Goal: Task Accomplishment & Management: Complete application form

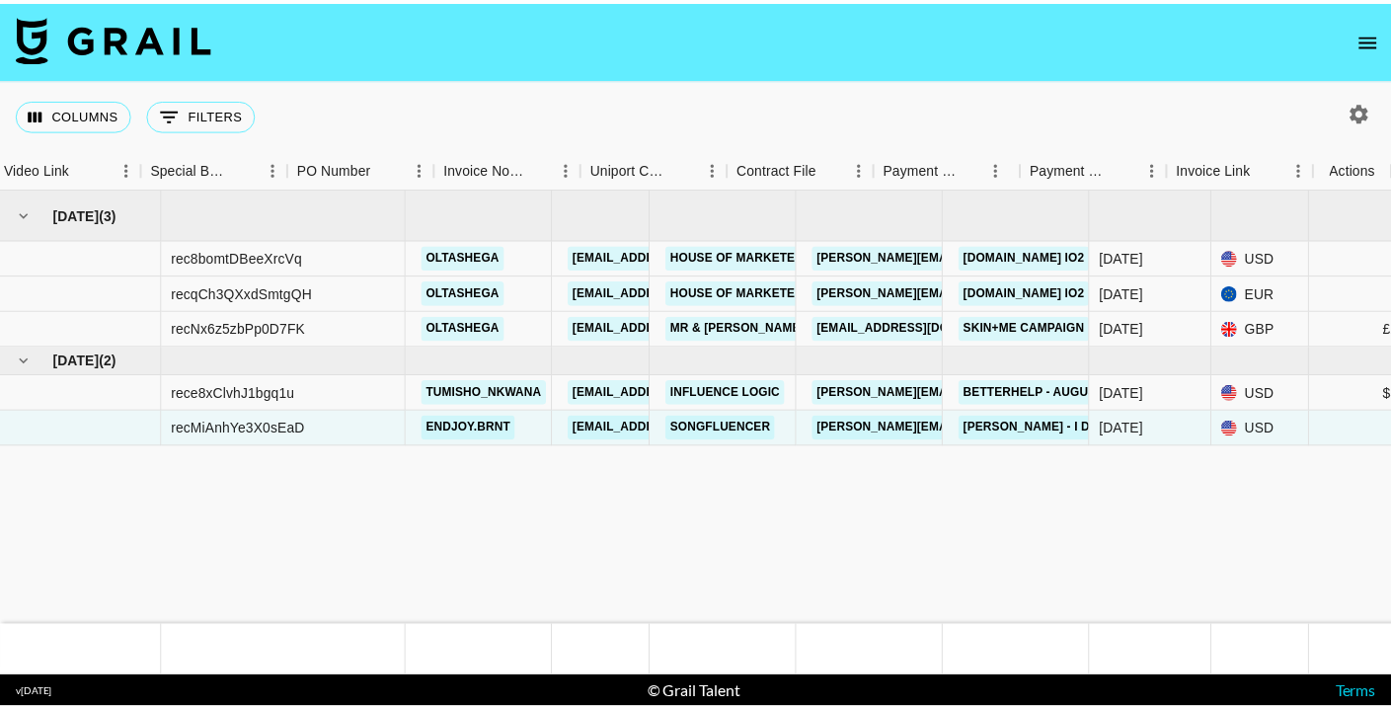
scroll to position [0, 1871]
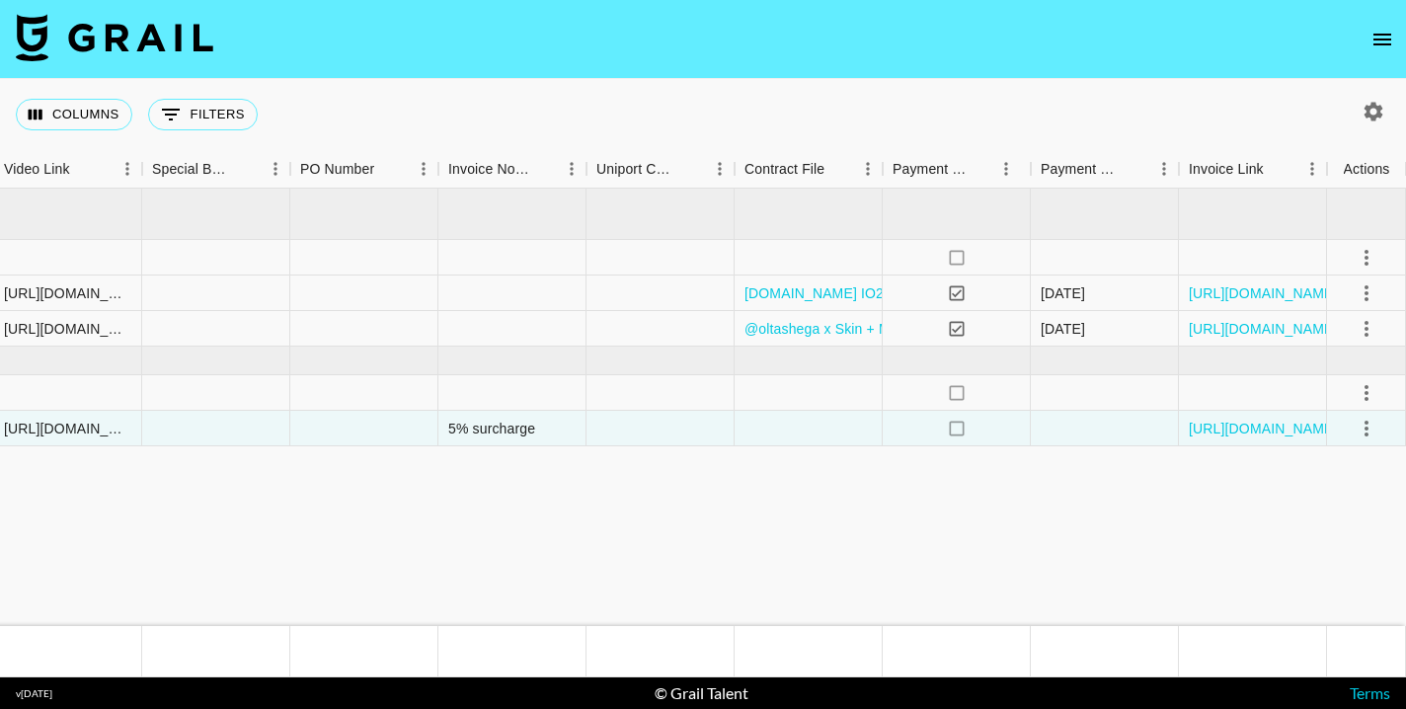
click at [1370, 38] on icon "open drawer" at bounding box center [1382, 40] width 24 height 24
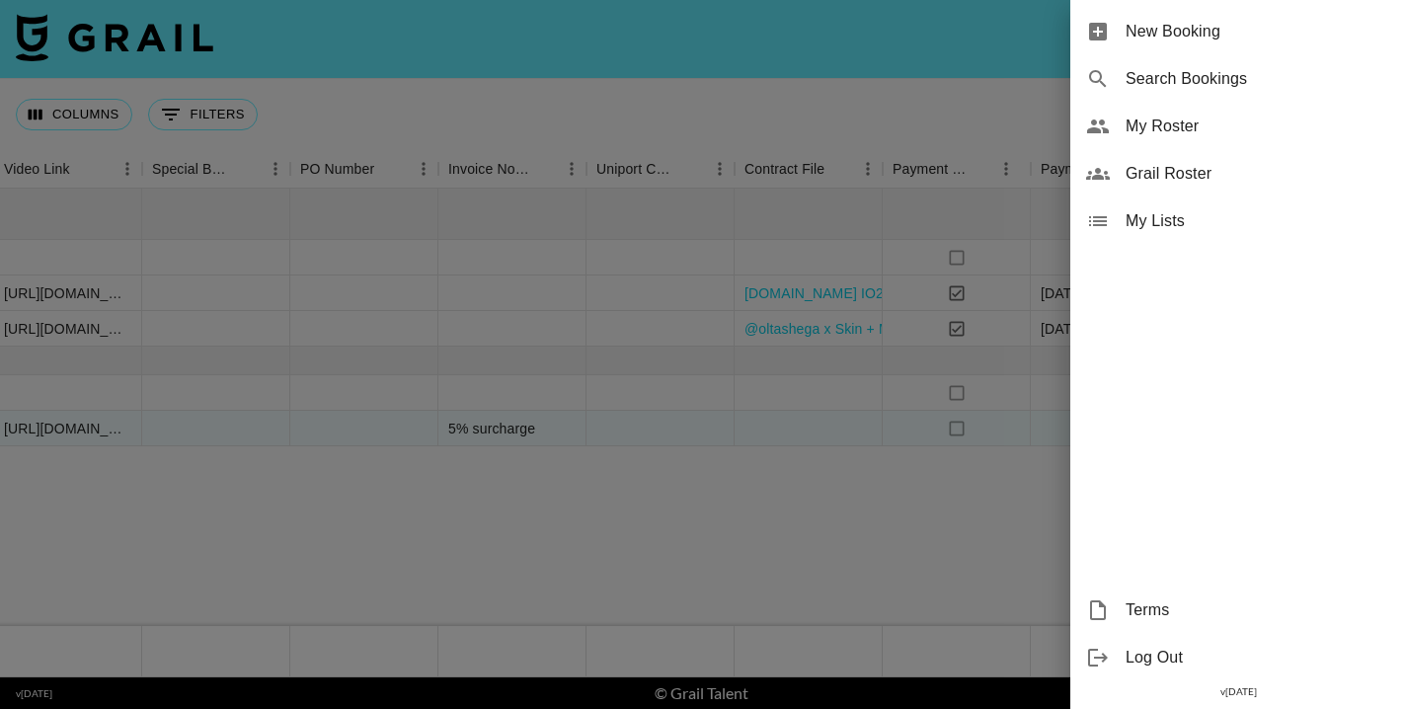
click at [1158, 128] on span "My Roster" at bounding box center [1257, 126] width 265 height 24
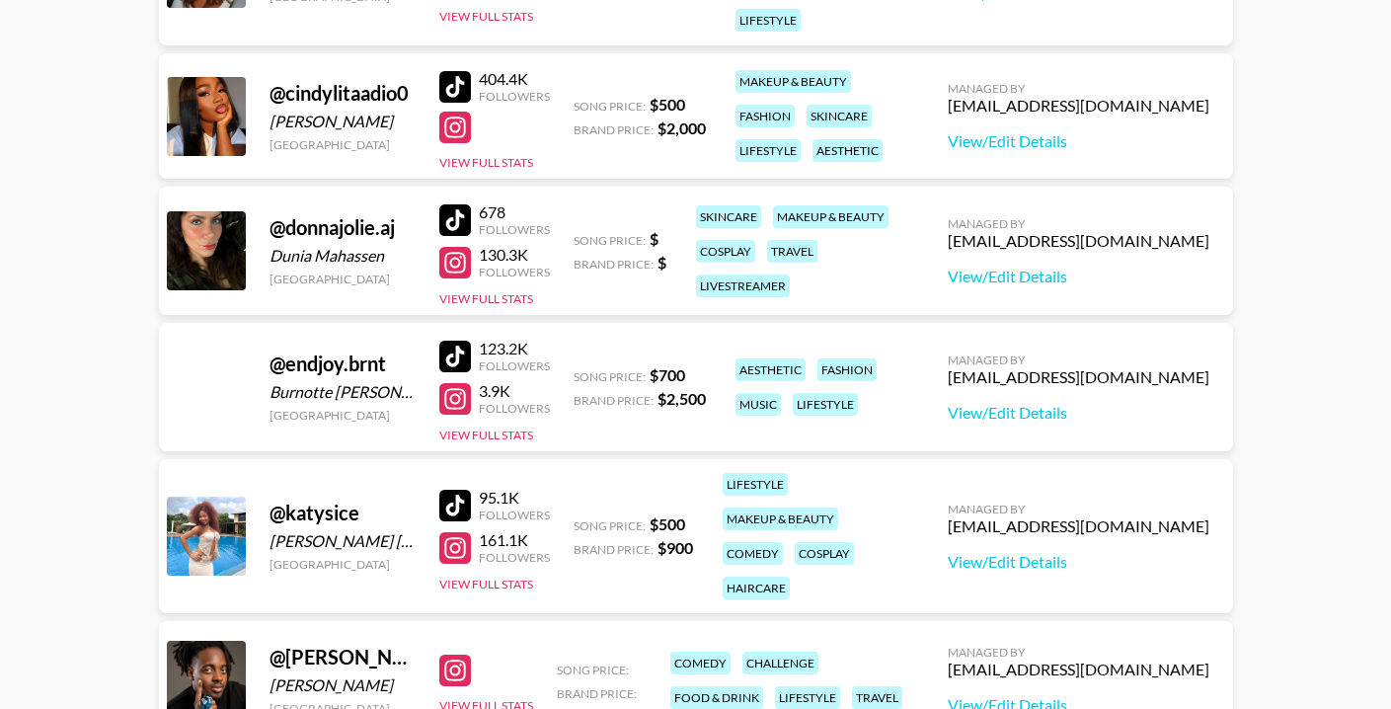
scroll to position [545, 0]
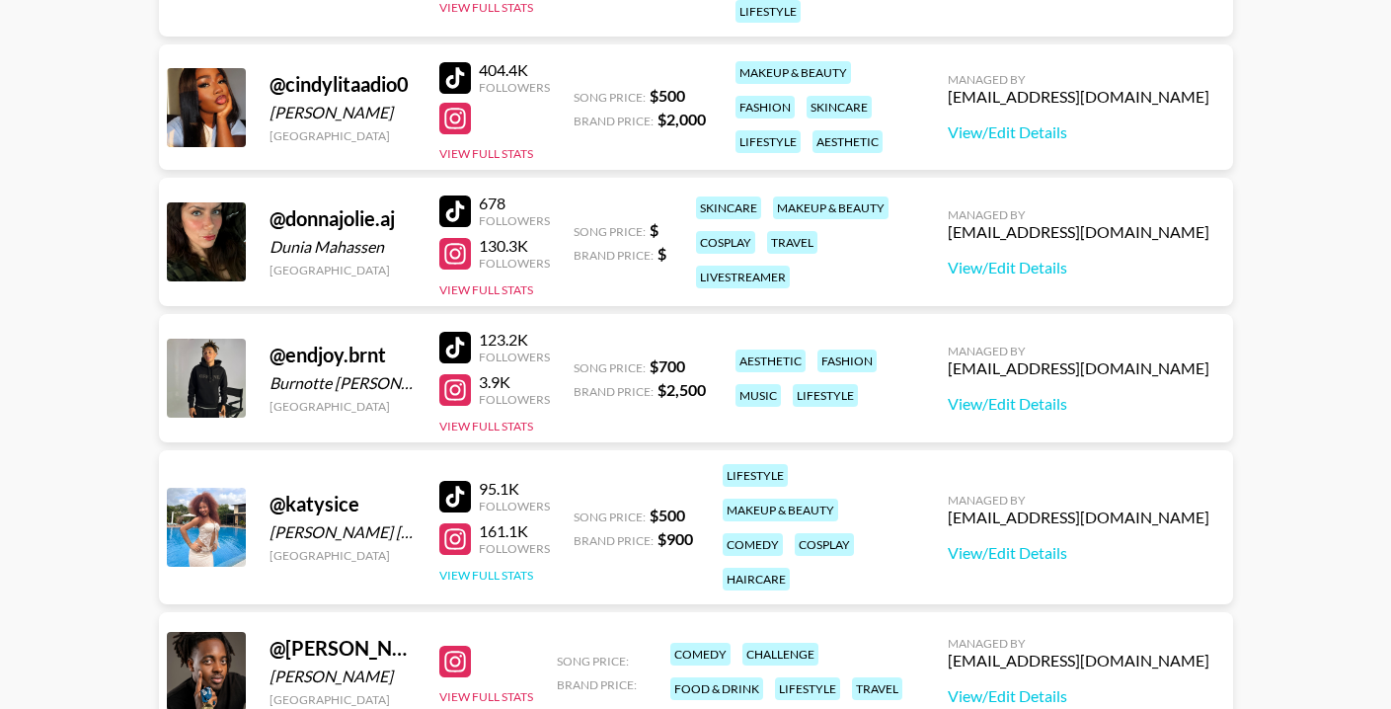
click at [484, 574] on button "View Full Stats" at bounding box center [486, 575] width 94 height 15
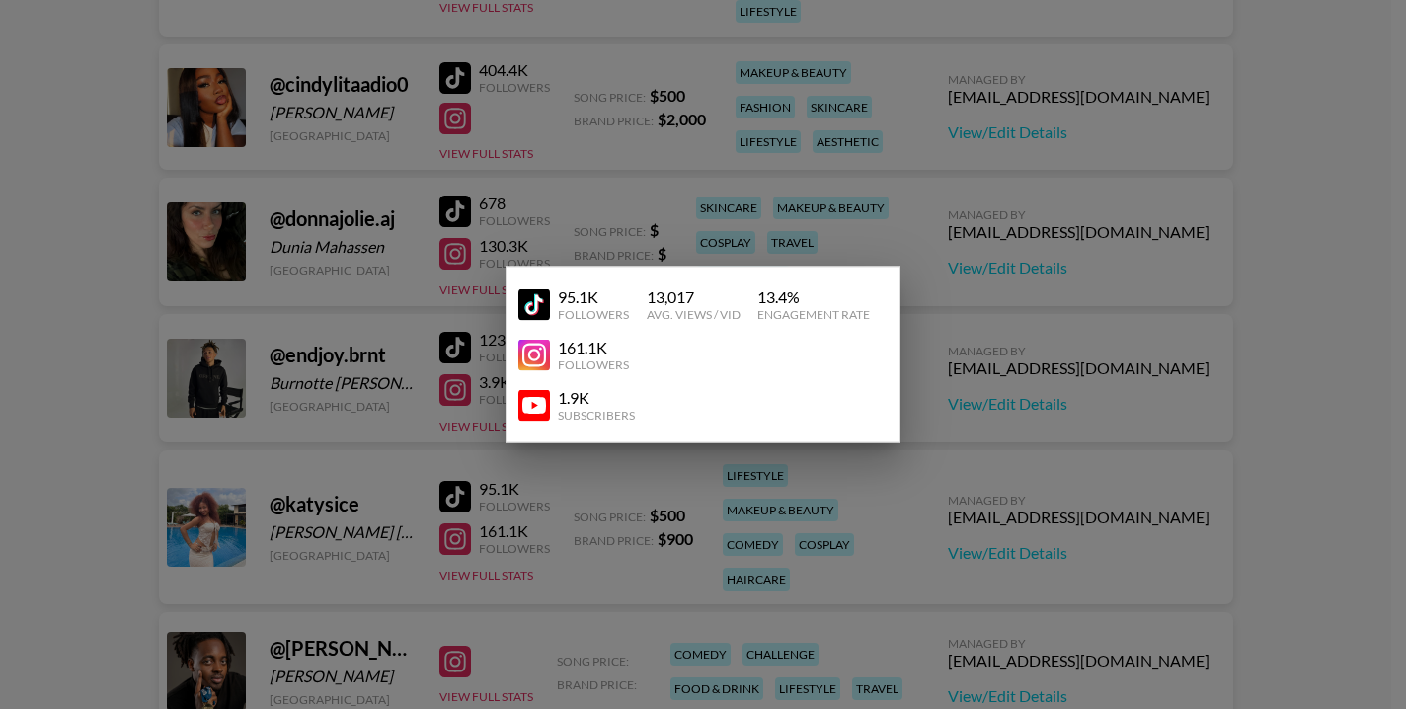
click at [484, 574] on div at bounding box center [703, 354] width 1406 height 709
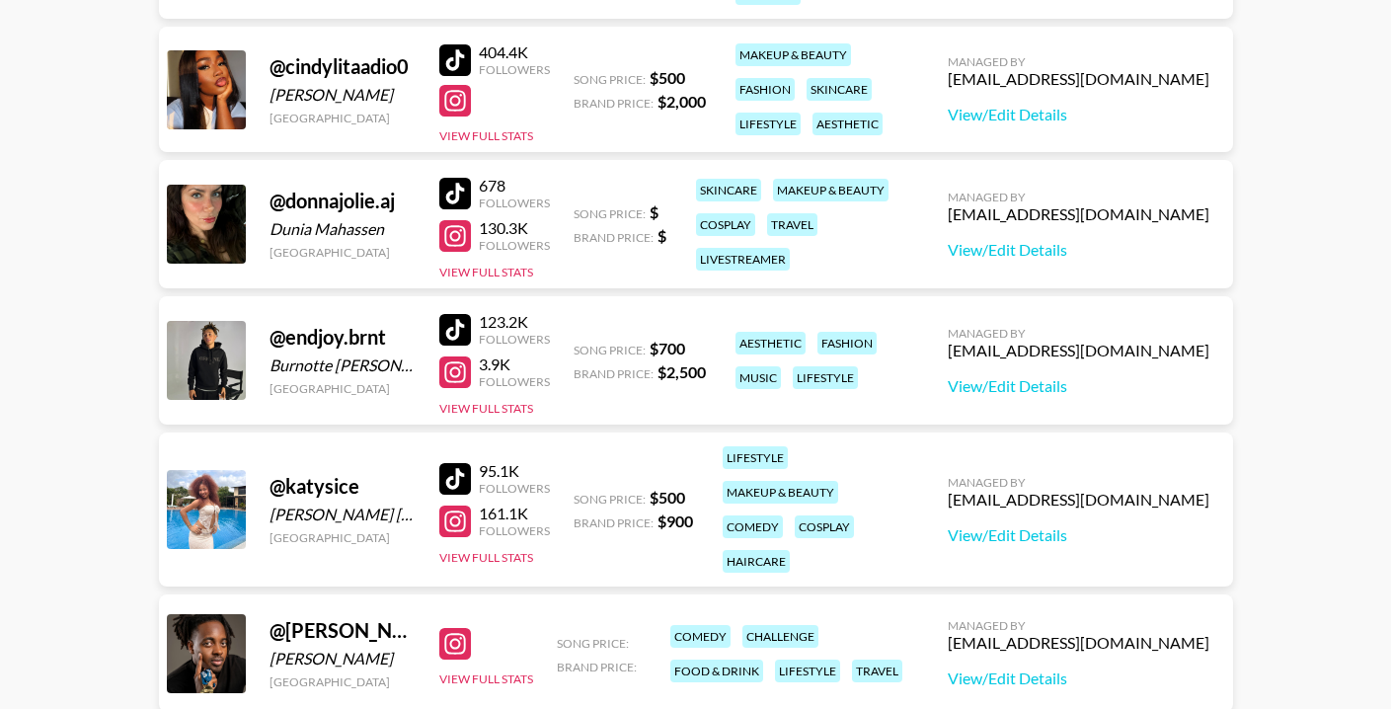
scroll to position [567, 0]
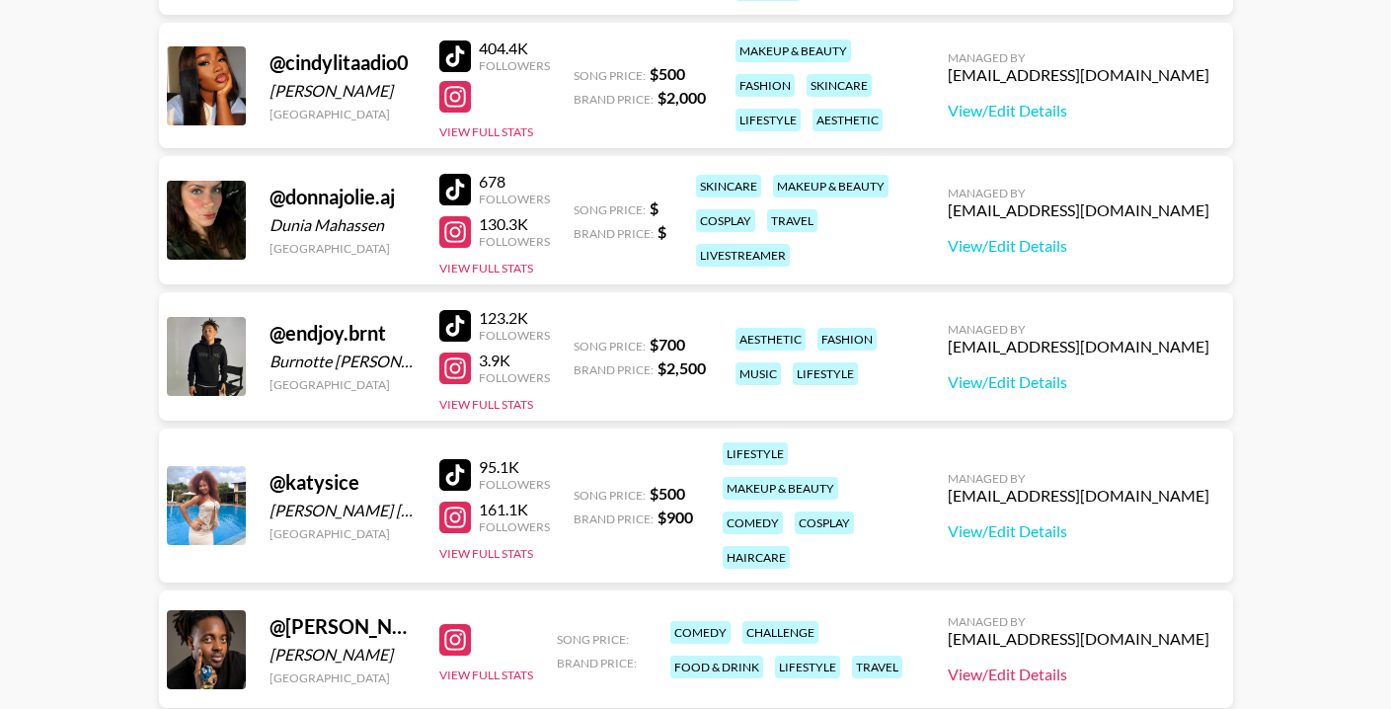
click at [977, 674] on link "View/Edit Details" at bounding box center [1079, 674] width 262 height 20
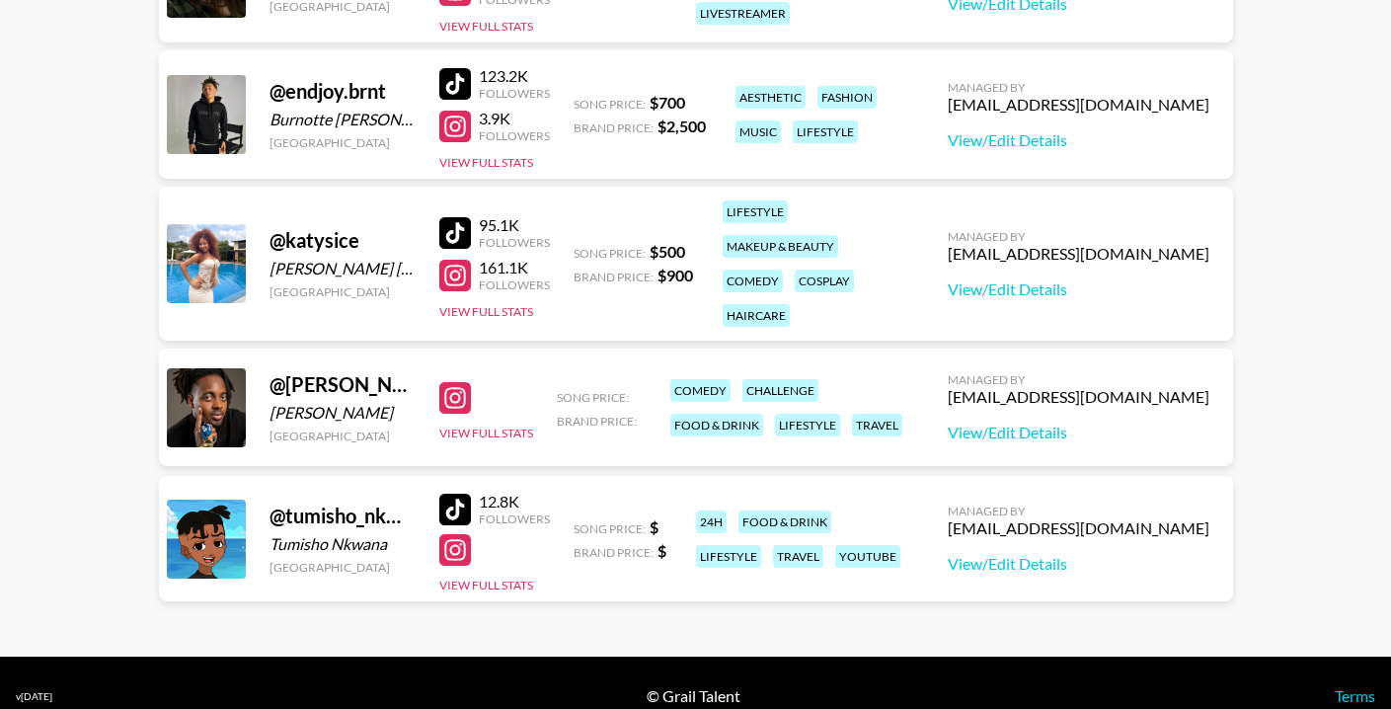
scroll to position [835, 0]
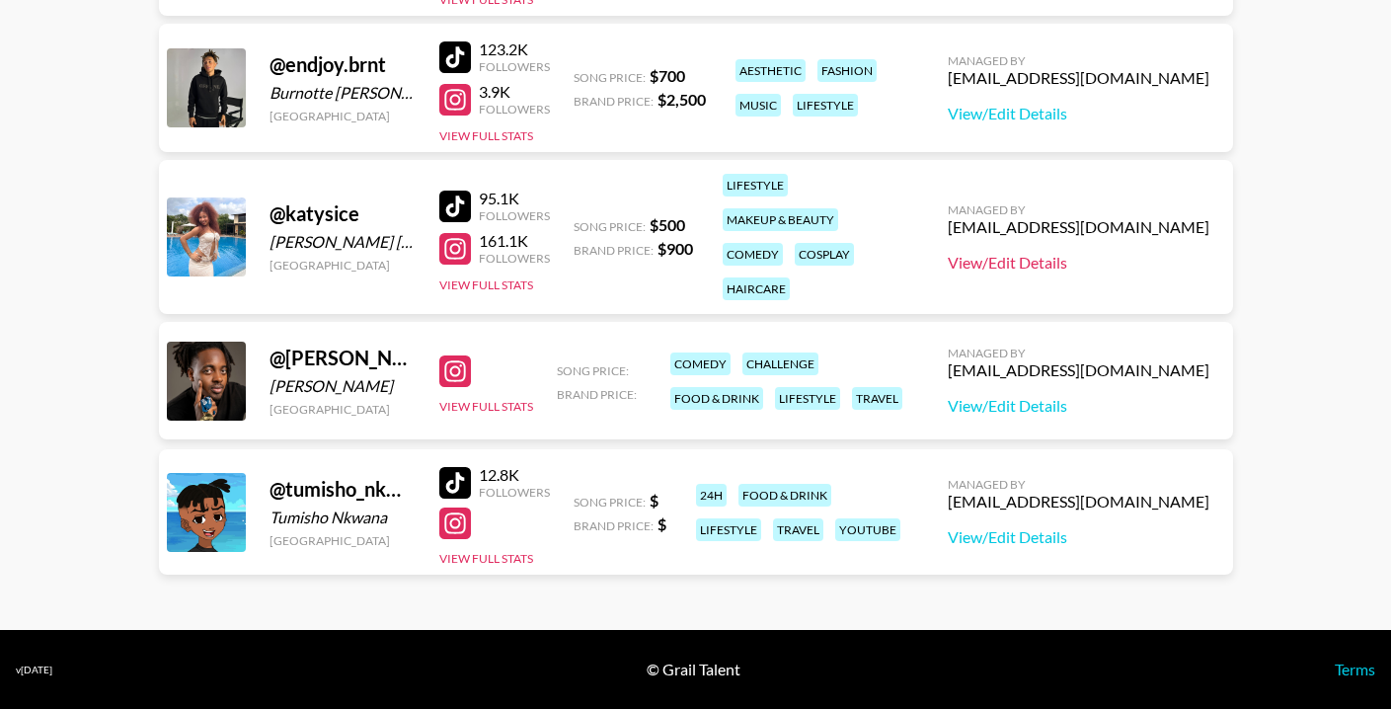
click at [975, 265] on link "View/Edit Details" at bounding box center [1079, 263] width 262 height 20
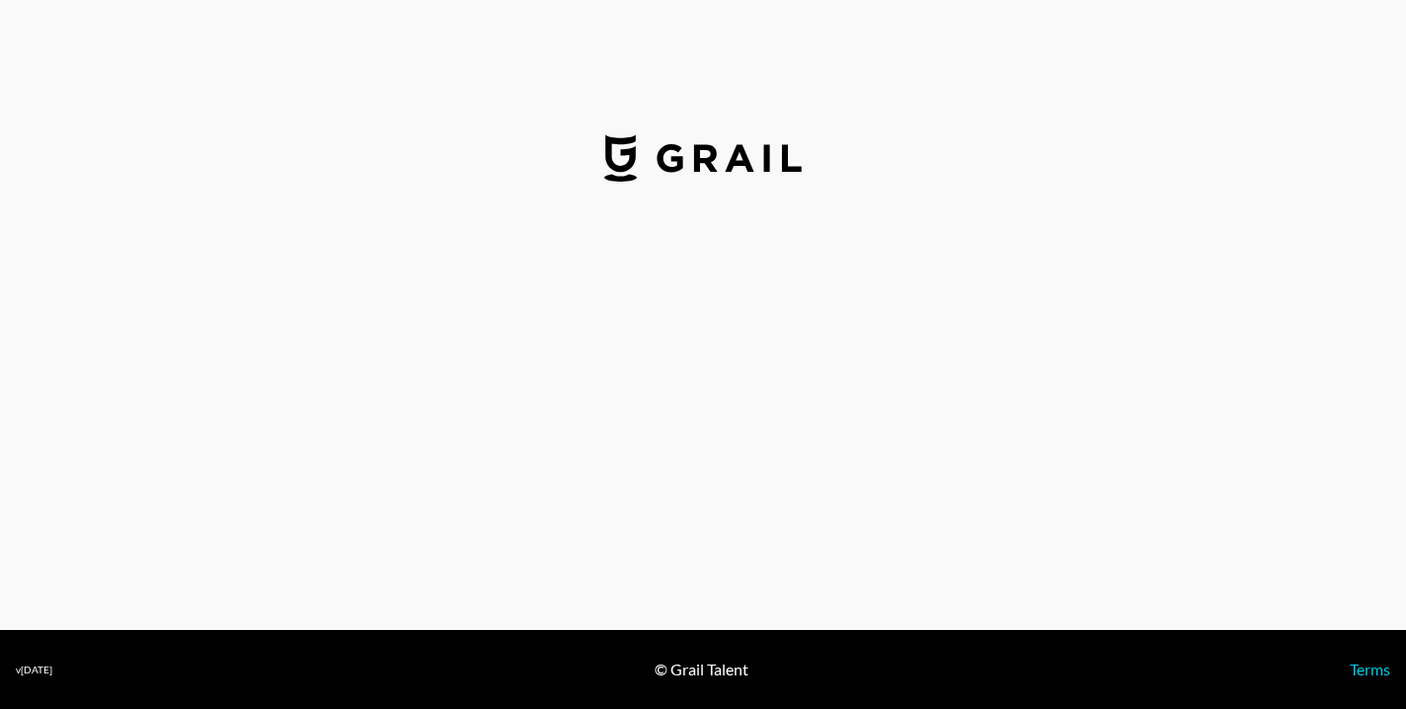
select select "USD"
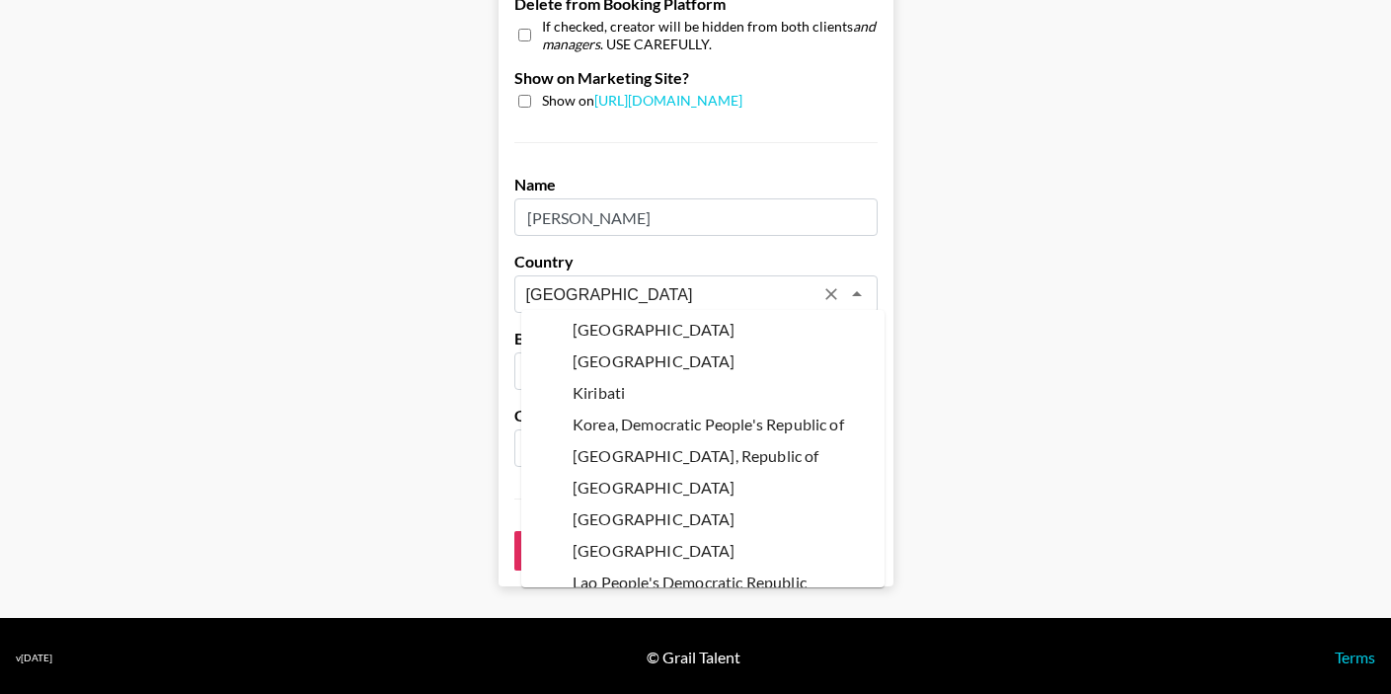
scroll to position [3641, 0]
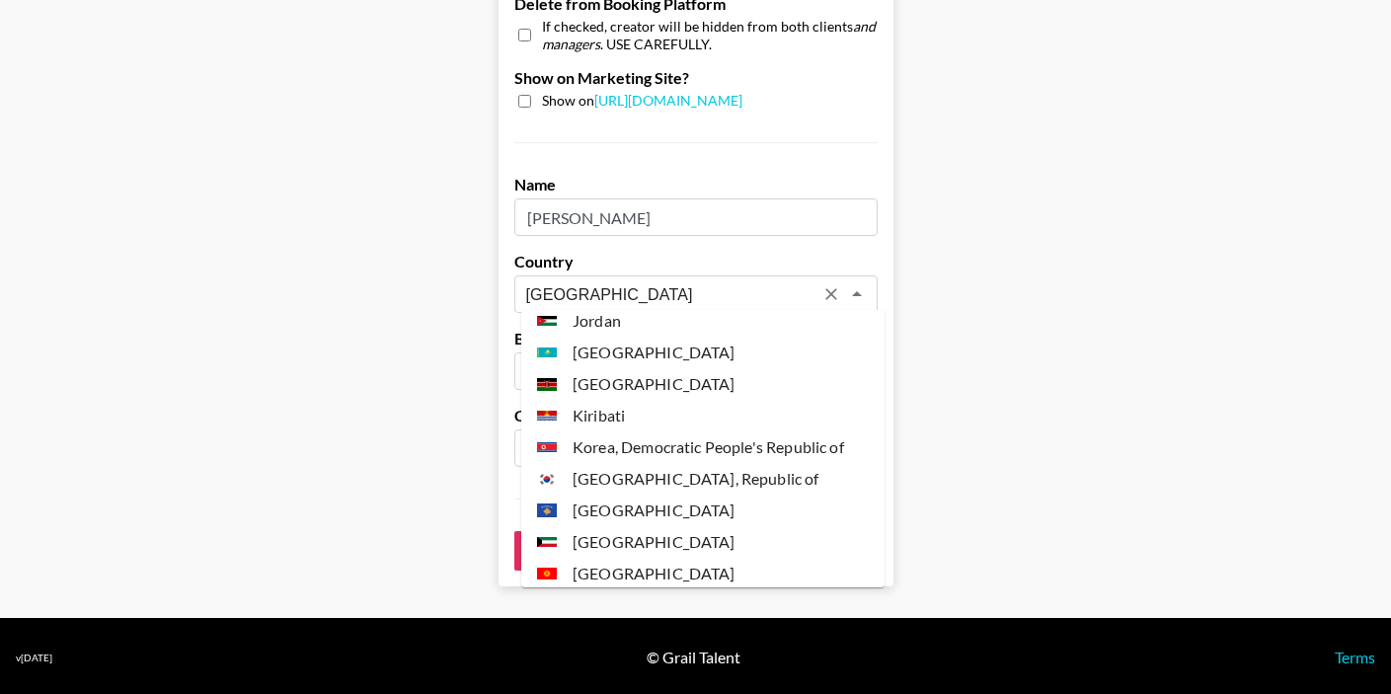
click at [636, 368] on li "[GEOGRAPHIC_DATA]" at bounding box center [702, 384] width 363 height 32
type input "[GEOGRAPHIC_DATA]"
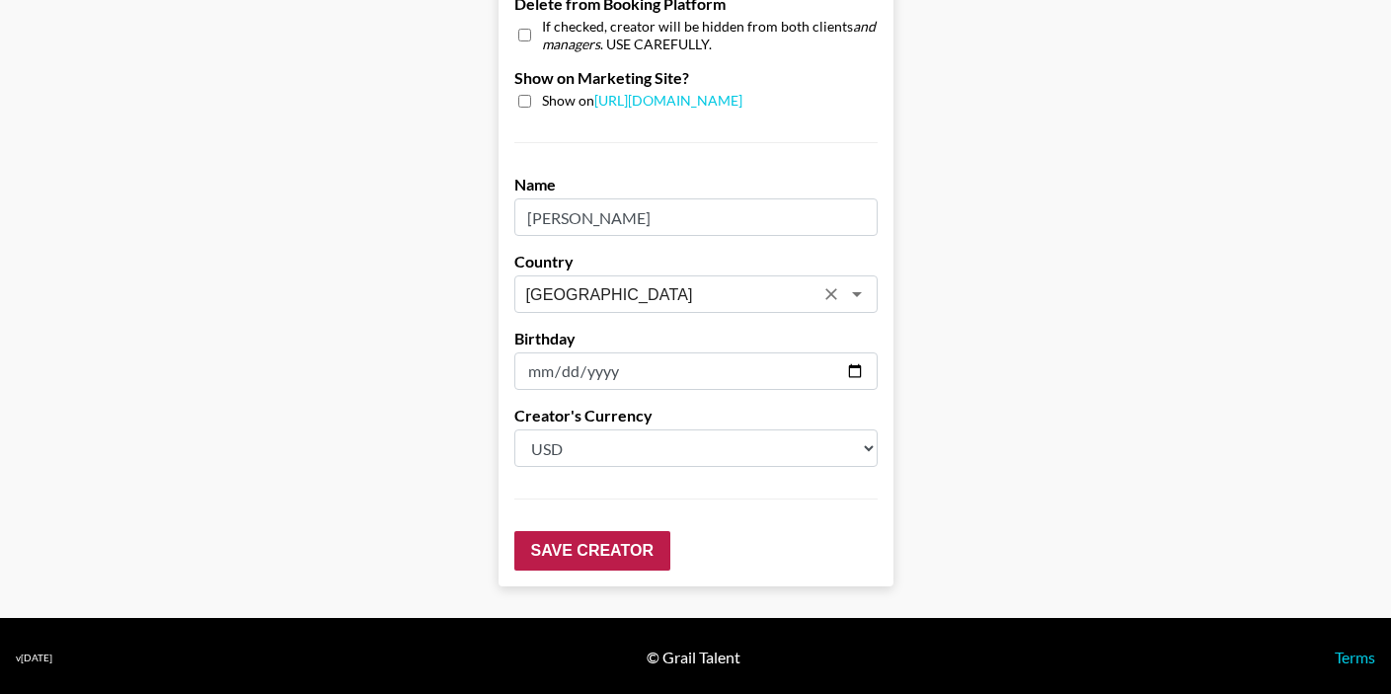
click at [586, 553] on input "Save Creator" at bounding box center [592, 550] width 156 height 39
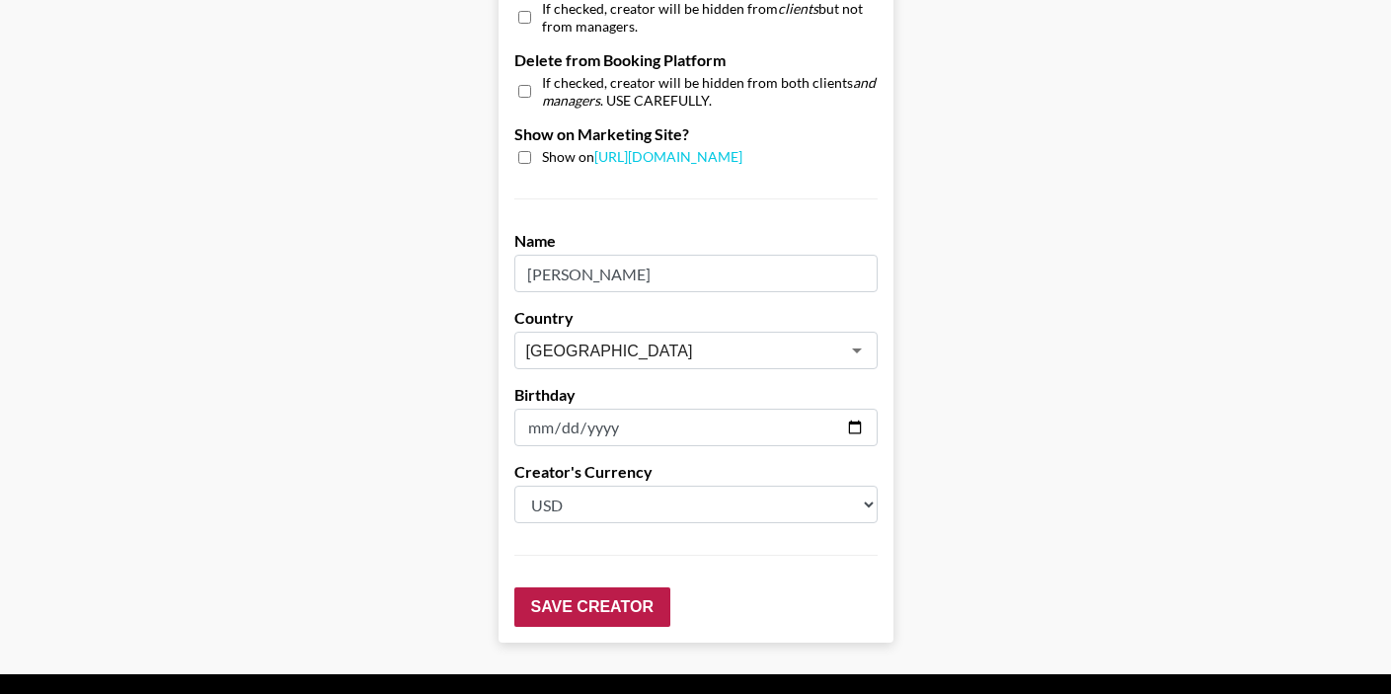
scroll to position [0, 0]
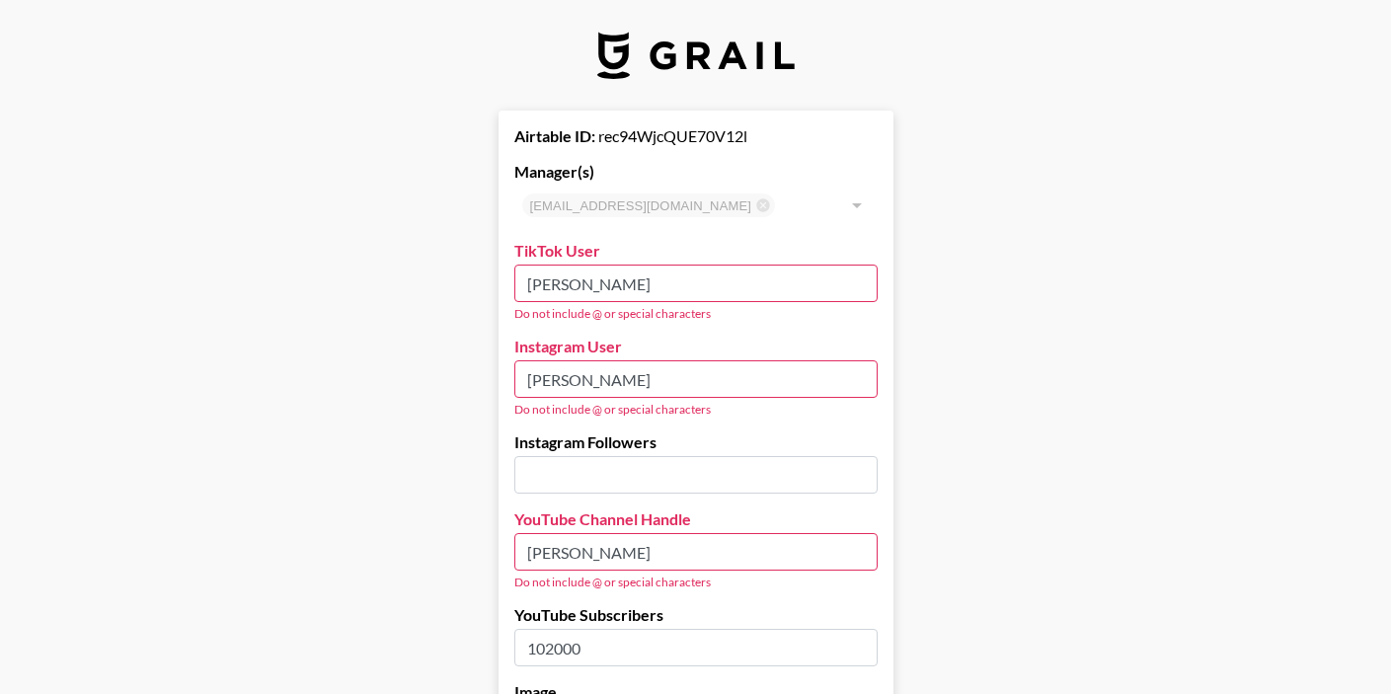
type input "[PERSON_NAME]"
click at [682, 387] on input "[PERSON_NAME]" at bounding box center [695, 379] width 363 height 38
type input "[PERSON_NAME]"
click at [668, 560] on input "[PERSON_NAME]" at bounding box center [695, 552] width 363 height 38
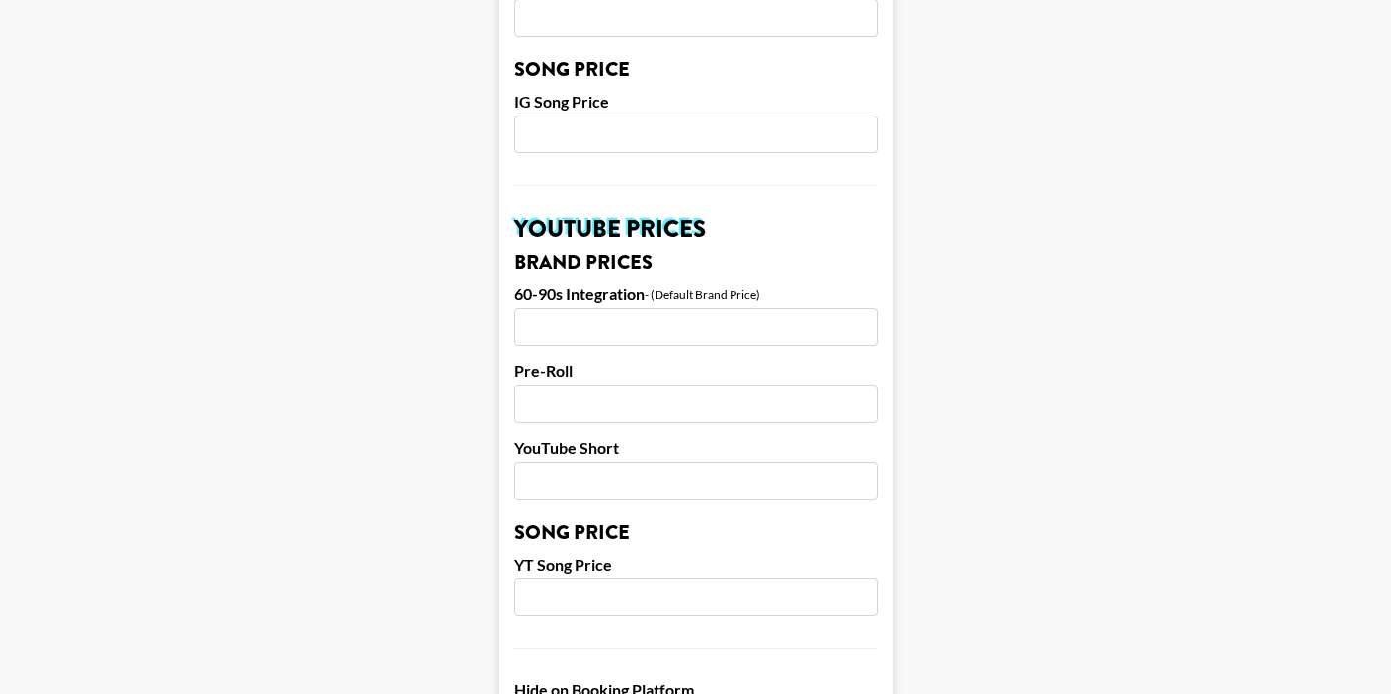
scroll to position [2037, 0]
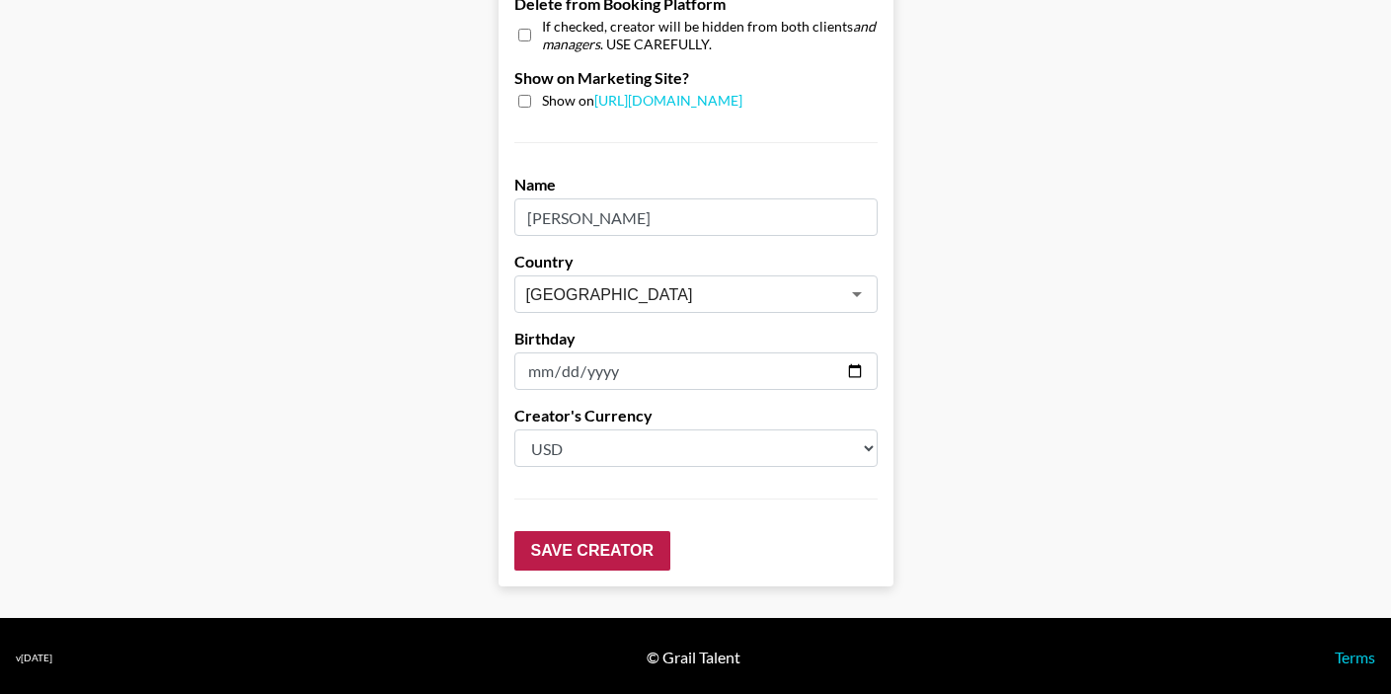
click at [640, 537] on input "Save Creator" at bounding box center [592, 550] width 156 height 39
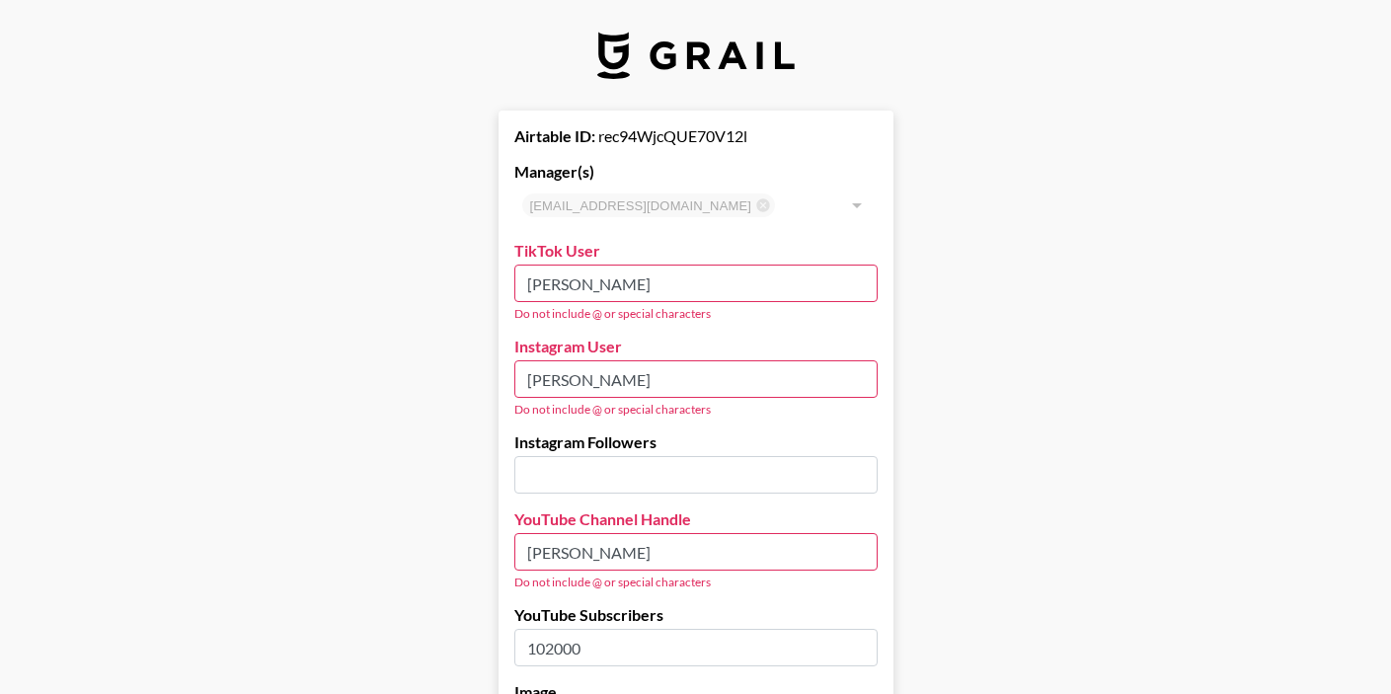
click at [605, 552] on input "[PERSON_NAME]" at bounding box center [695, 552] width 363 height 38
type input "Raymondkahuma"
click at [605, 380] on input "[PERSON_NAME]" at bounding box center [695, 379] width 363 height 38
type input "Raymondkahuma"
click at [605, 282] on input "[PERSON_NAME]" at bounding box center [695, 284] width 363 height 38
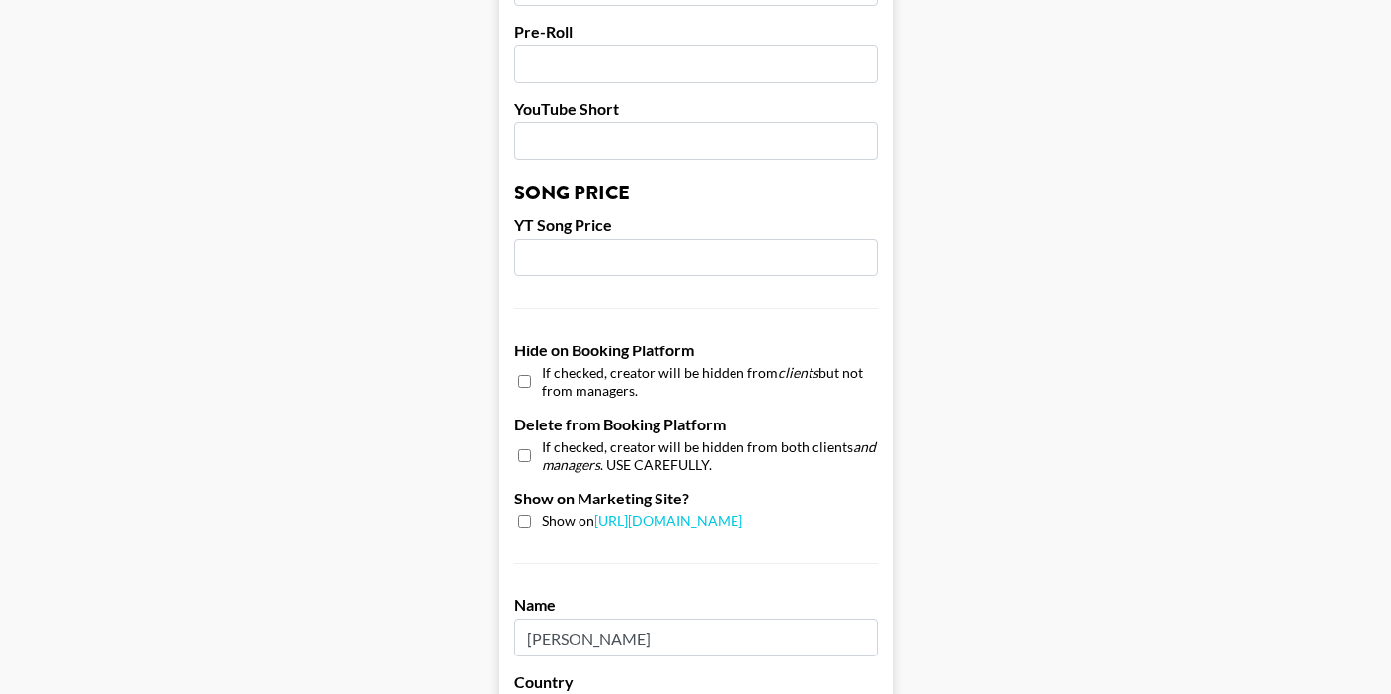
scroll to position [2037, 0]
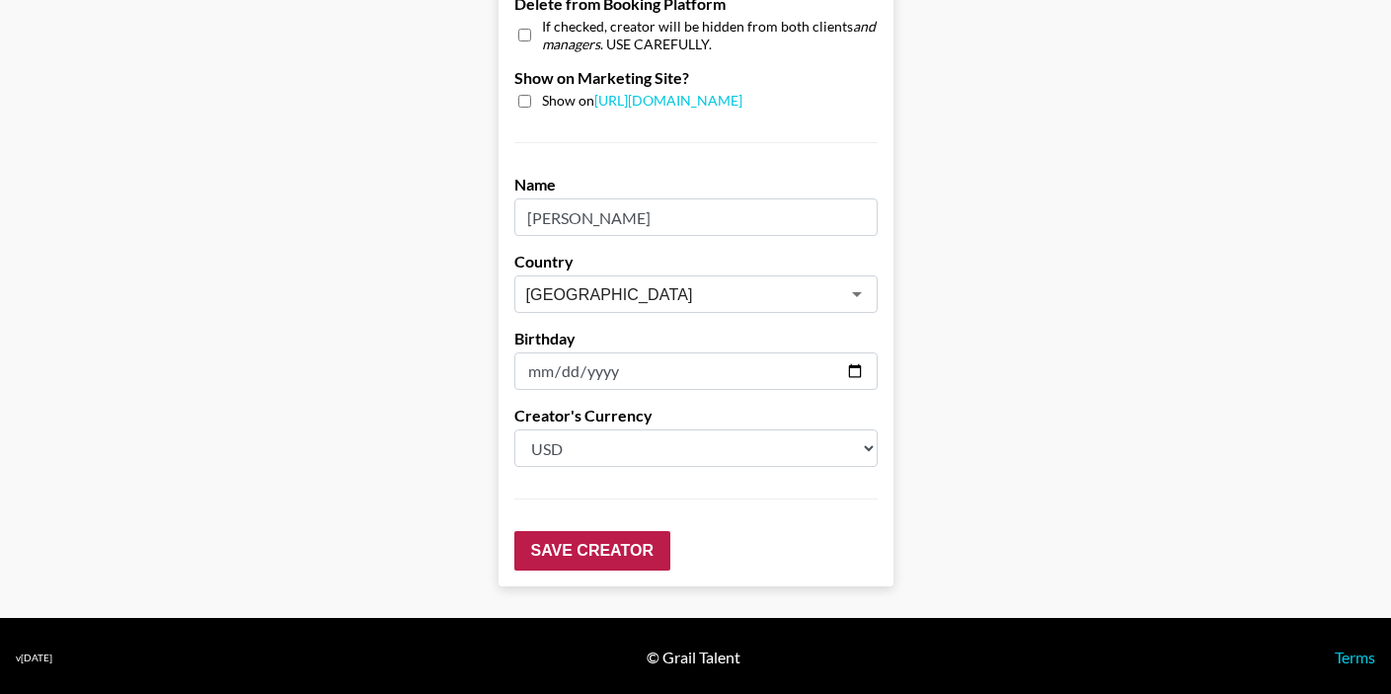
type input "Raymondkahuma"
click at [574, 554] on input "Save Creator" at bounding box center [592, 550] width 156 height 39
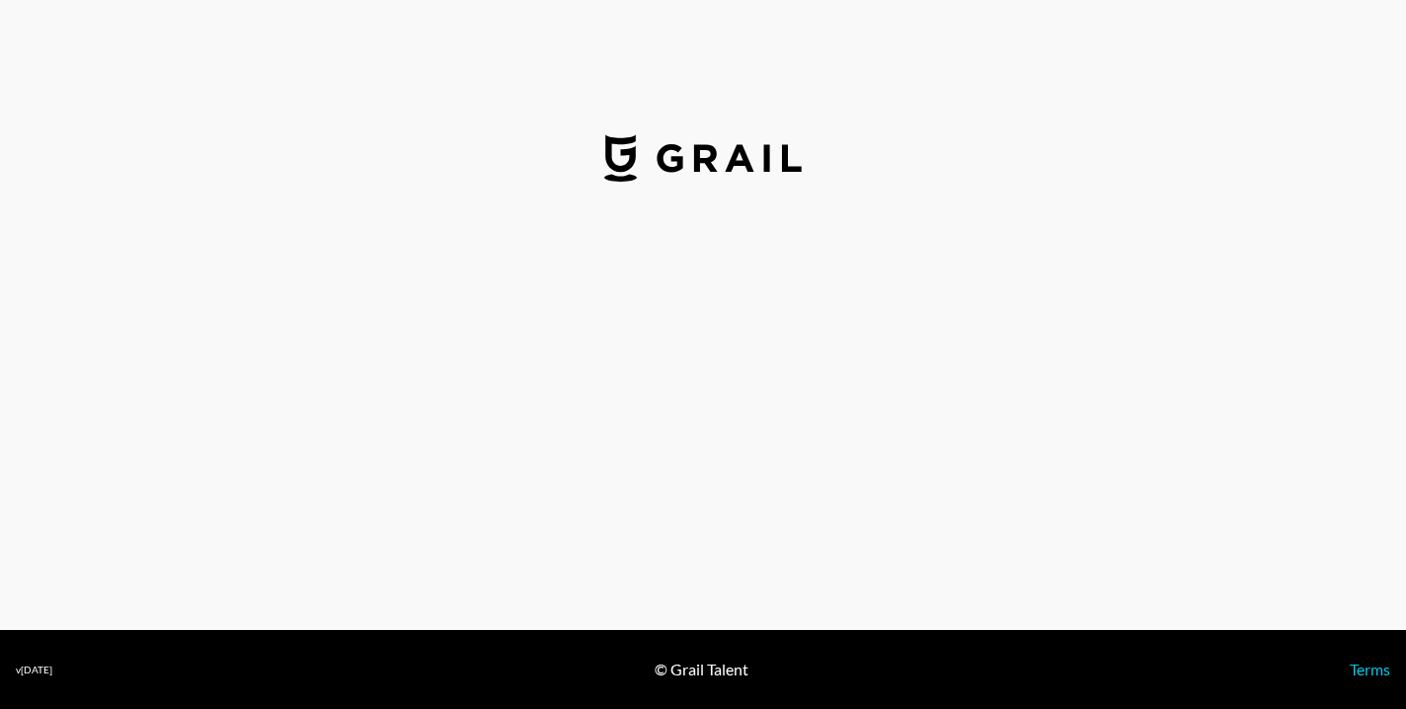
select select "USD"
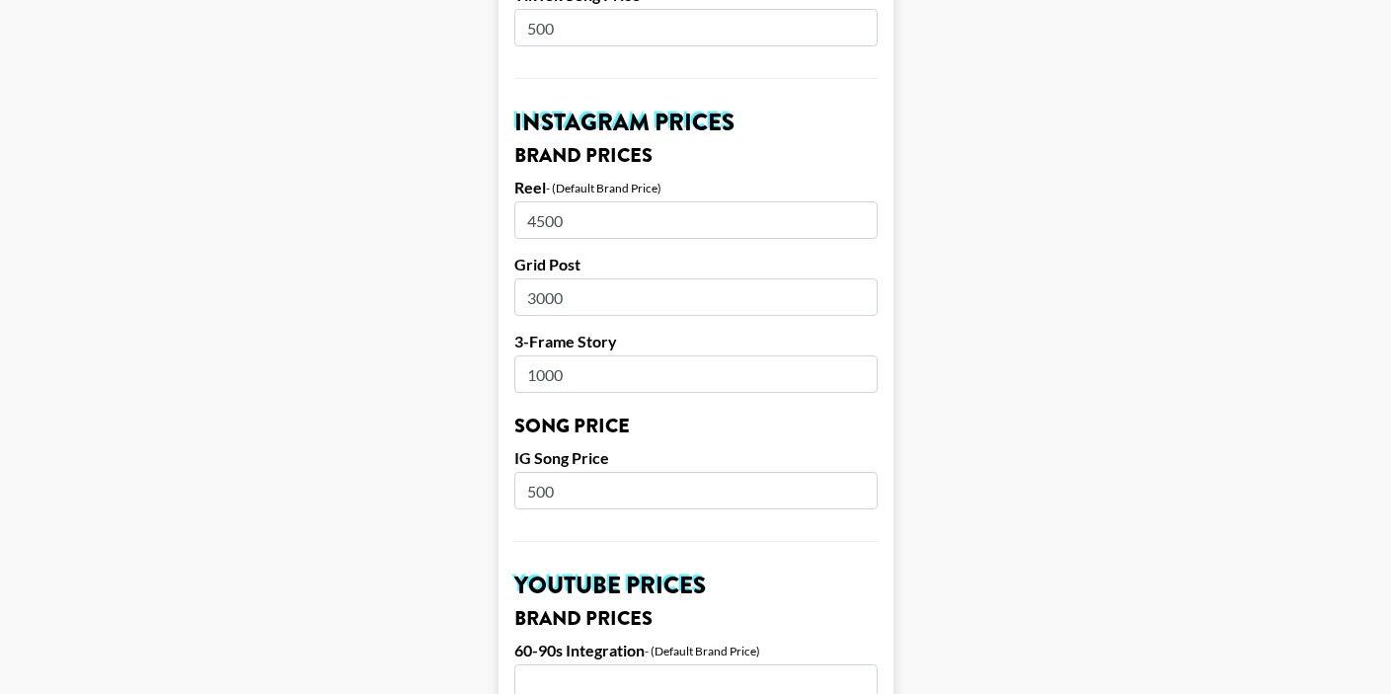
scroll to position [1017, 0]
